Goal: Task Accomplishment & Management: Use online tool/utility

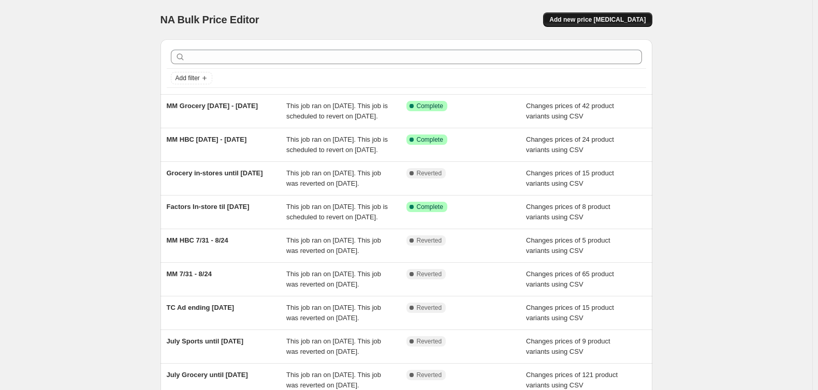
click at [616, 18] on span "Add new price [MEDICAL_DATA]" at bounding box center [597, 20] width 96 height 8
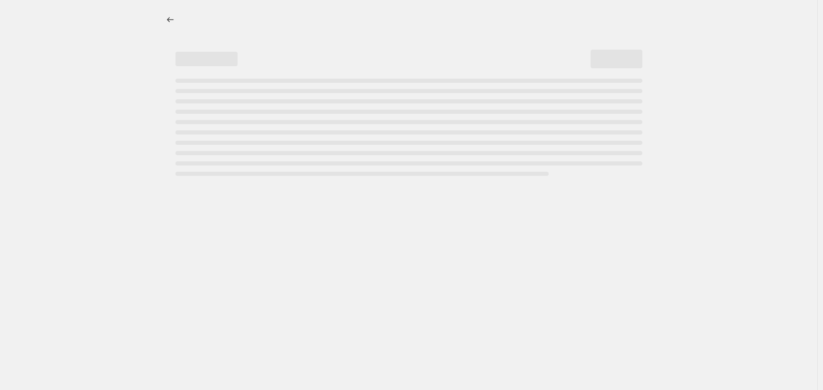
select select "percentage"
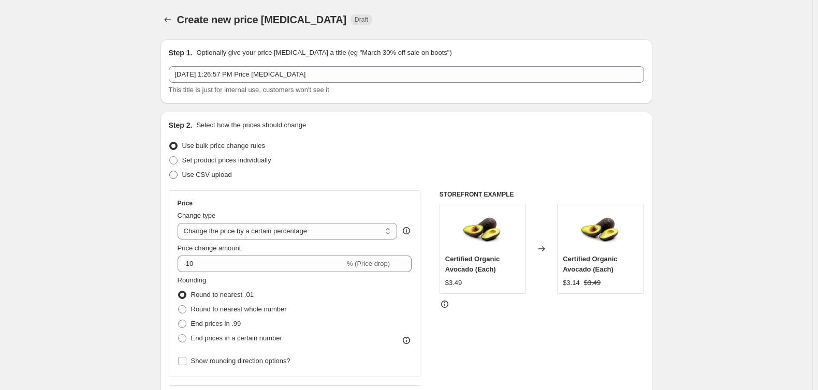
click at [215, 180] on label "Use CSV upload" at bounding box center [200, 175] width 63 height 14
click at [170, 171] on input "Use CSV upload" at bounding box center [169, 171] width 1 height 1
radio input "true"
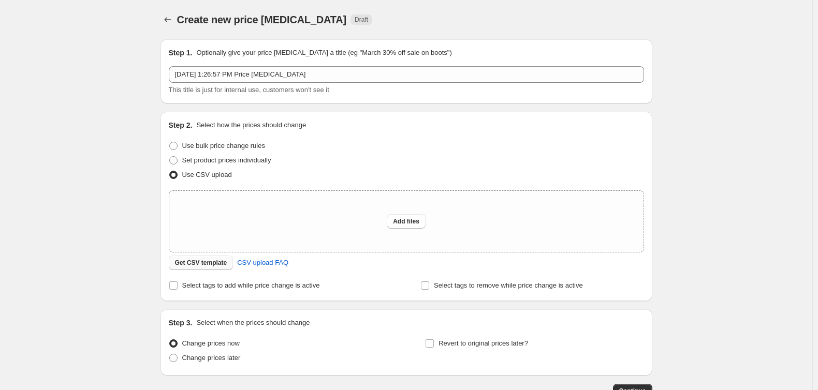
click at [206, 265] on span "Get CSV template" at bounding box center [201, 263] width 52 height 8
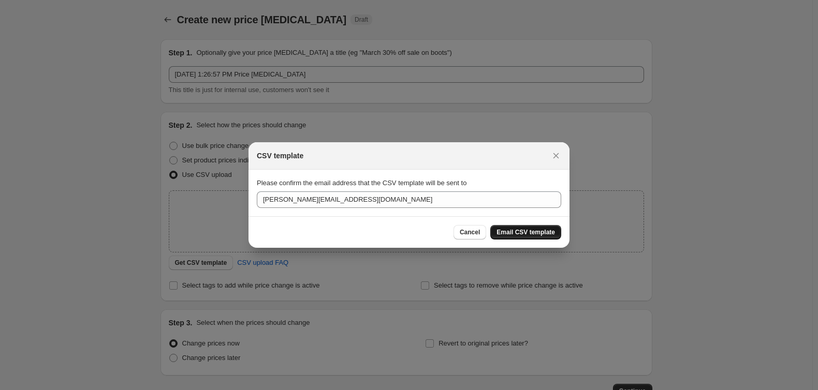
click at [547, 230] on span "Email CSV template" at bounding box center [525, 232] width 58 height 8
